Goal: Task Accomplishment & Management: Manage account settings

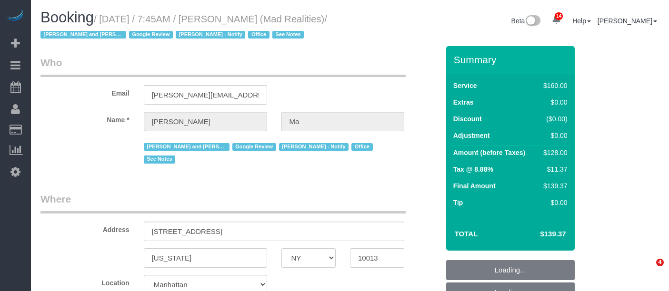
select select "NY"
select select "number:89"
select select "number:90"
select select "number:15"
select select "number:7"
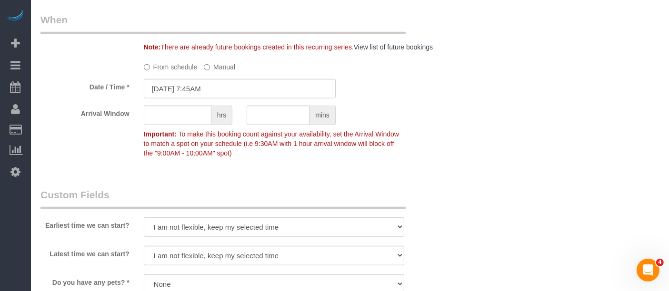
scroll to position [1058, 0]
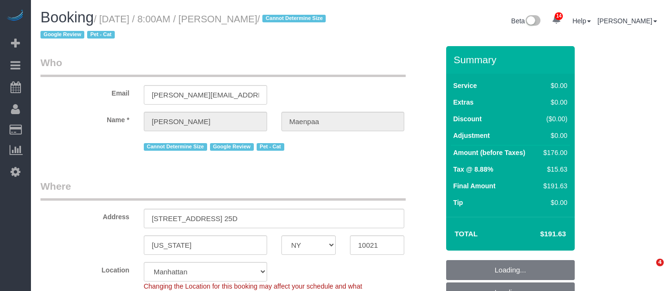
select select "NY"
select select "2"
select select "number:56"
select select "number:69"
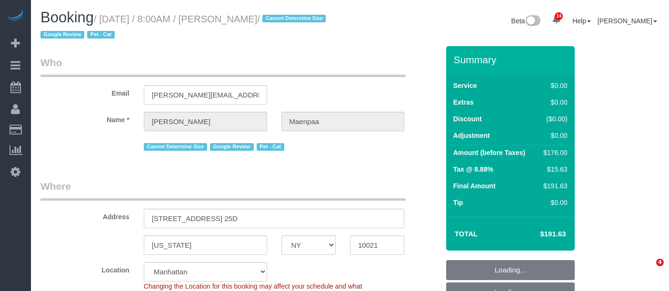
select select "number:14"
select select "number:5"
select select "spot61"
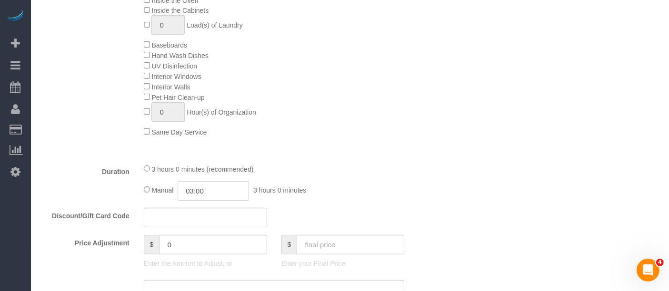
scroll to position [635, 0]
